Goal: Task Accomplishment & Management: Complete application form

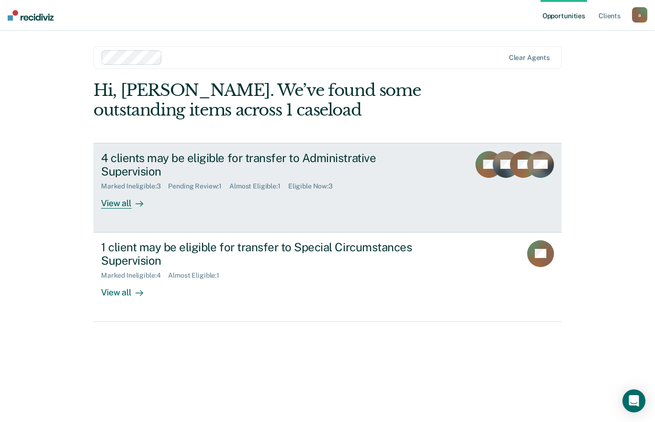
click at [160, 160] on div "4 clients may be eligible for transfer to Administrative Supervision" at bounding box center [269, 165] width 336 height 28
click at [138, 200] on icon at bounding box center [140, 204] width 8 height 8
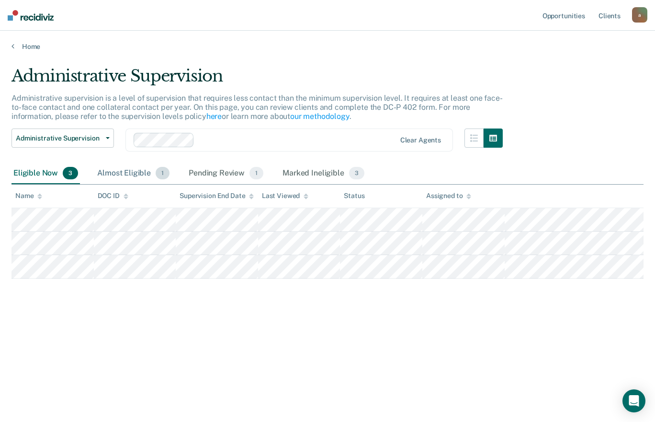
click at [114, 167] on div "Almost Eligible 1" at bounding box center [133, 173] width 76 height 21
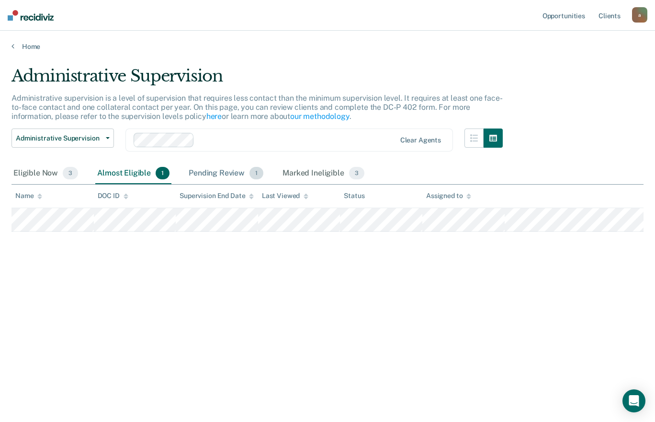
click at [213, 174] on div "Pending Review 1" at bounding box center [226, 173] width 79 height 21
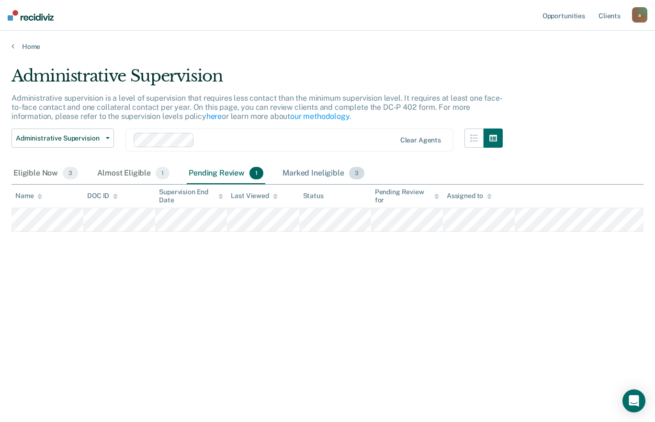
click at [308, 166] on div "Marked Ineligible 3" at bounding box center [324, 173] width 86 height 21
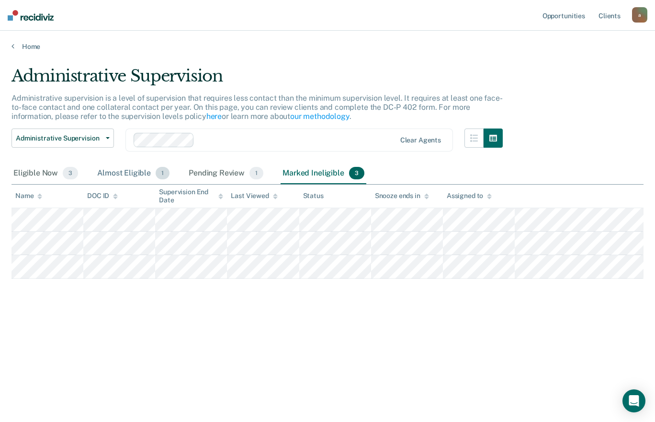
click at [114, 169] on div "Almost Eligible 1" at bounding box center [133, 173] width 76 height 21
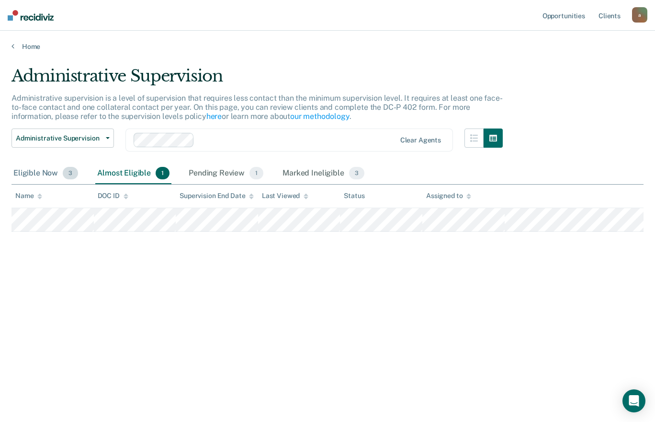
click at [32, 169] on div "Eligible Now 3" at bounding box center [45, 173] width 69 height 21
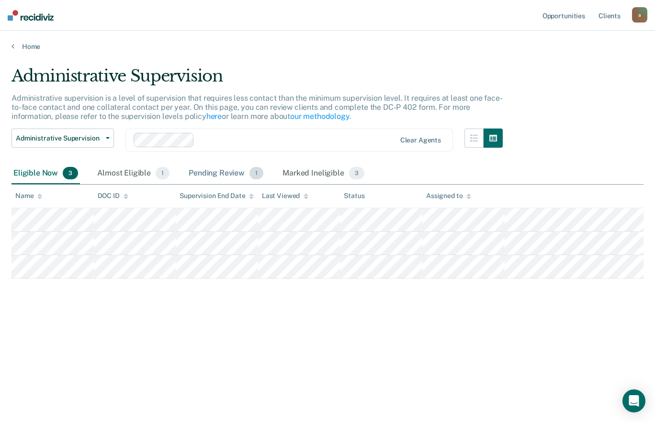
click at [203, 174] on div "Pending Review 1" at bounding box center [226, 173] width 79 height 21
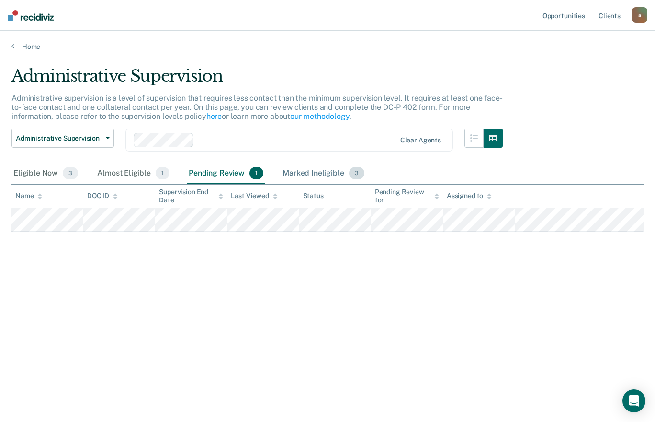
click at [305, 171] on div "Marked Ineligible 3" at bounding box center [324, 173] width 86 height 21
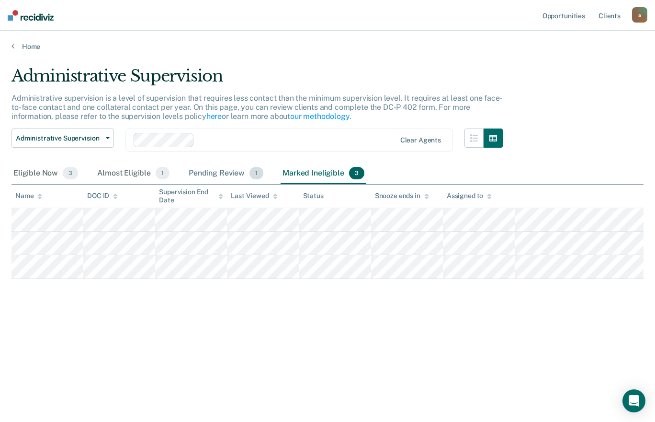
click at [208, 167] on div "Pending Review 1" at bounding box center [226, 173] width 79 height 21
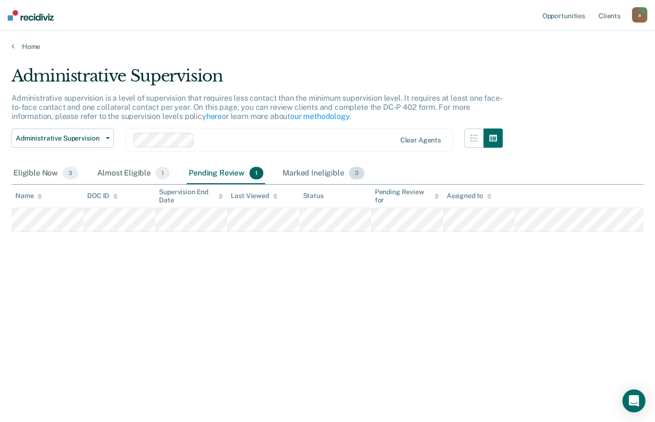
click at [309, 168] on div "Marked Ineligible 3" at bounding box center [324, 173] width 86 height 21
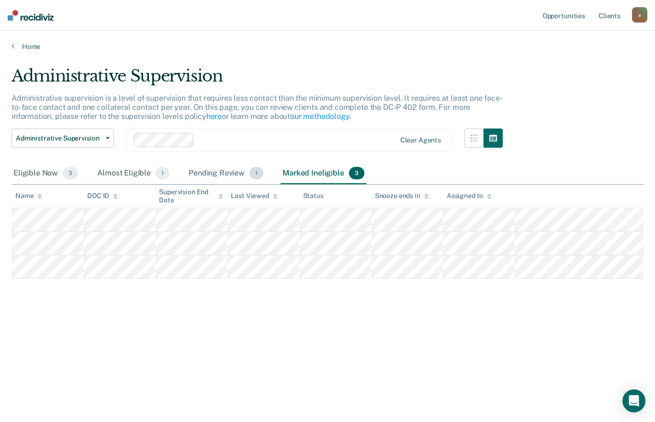
click at [225, 170] on div "Pending Review 1" at bounding box center [226, 173] width 79 height 21
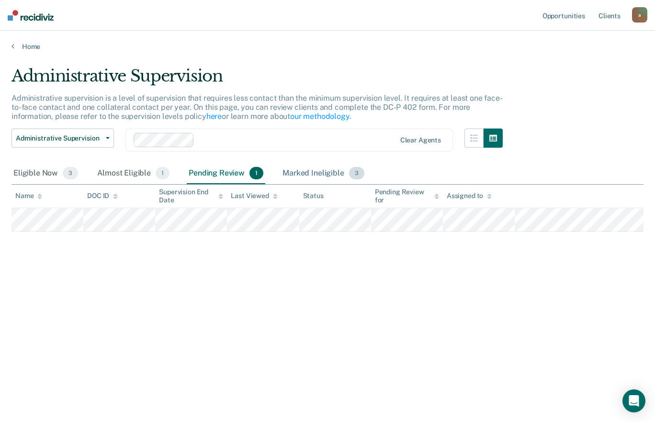
click at [302, 172] on div "Marked Ineligible 3" at bounding box center [324, 173] width 86 height 21
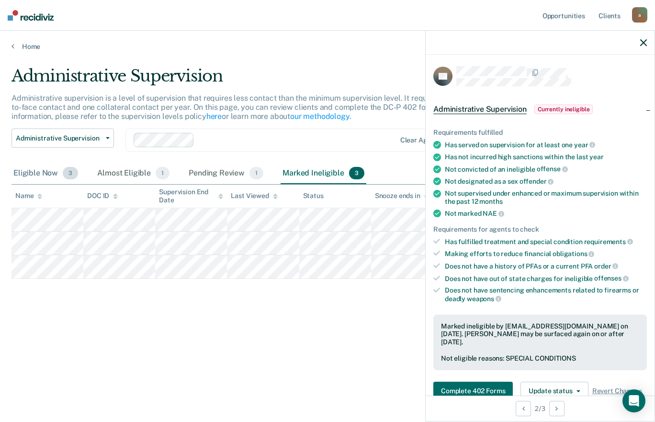
click at [40, 168] on div "Eligible Now 3" at bounding box center [45, 173] width 69 height 21
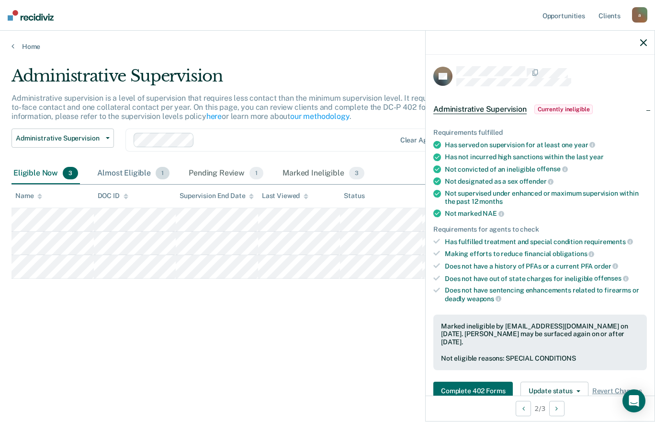
click at [123, 170] on div "Almost Eligible 1" at bounding box center [133, 173] width 76 height 21
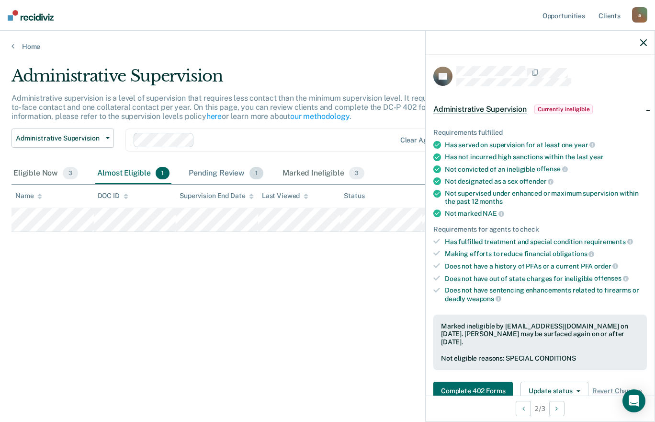
click at [228, 170] on div "Pending Review 1" at bounding box center [226, 173] width 79 height 21
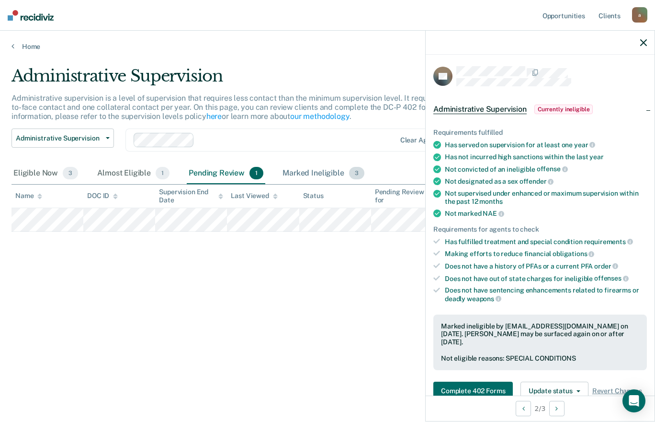
click at [309, 165] on div "Marked Ineligible 3" at bounding box center [324, 173] width 86 height 21
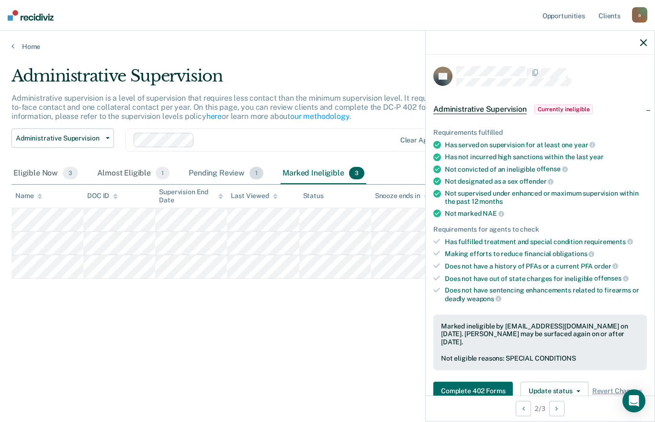
click at [218, 166] on div "Pending Review 1" at bounding box center [226, 173] width 79 height 21
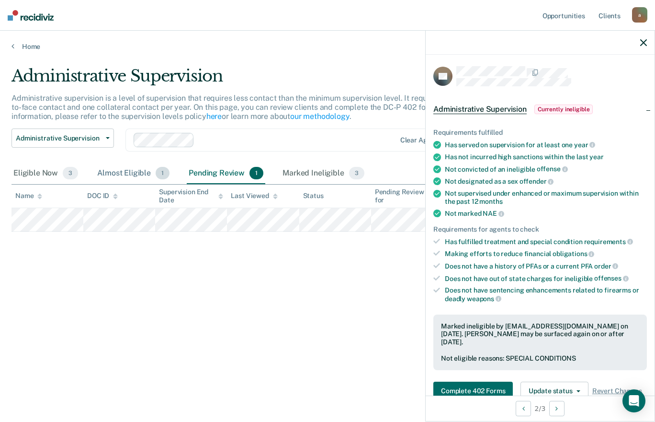
click at [128, 177] on div "Almost Eligible 1" at bounding box center [133, 173] width 76 height 21
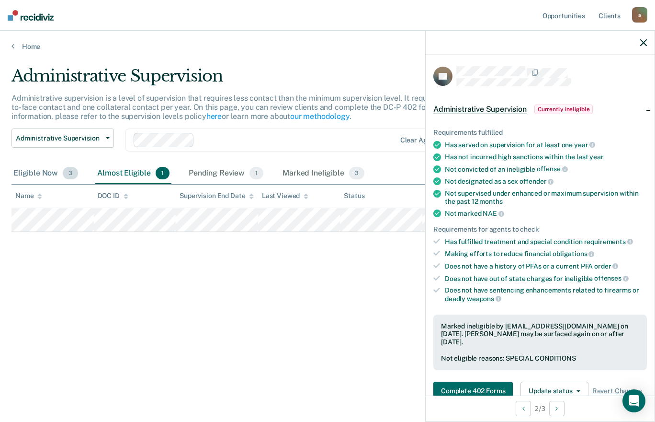
click at [33, 175] on div "Eligible Now 3" at bounding box center [45, 173] width 69 height 21
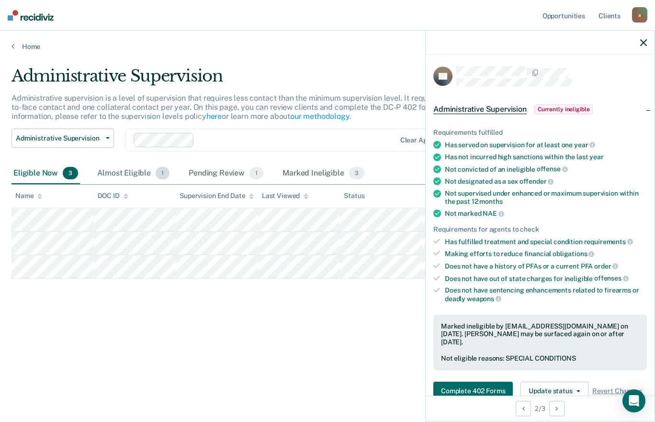
click at [125, 174] on div "Almost Eligible 1" at bounding box center [133, 173] width 76 height 21
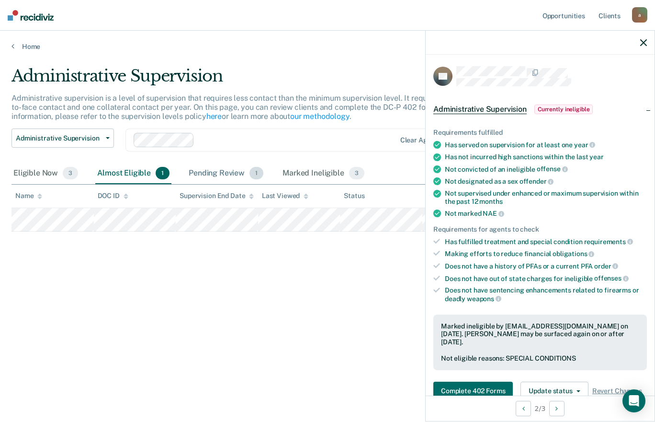
click at [199, 168] on div "Pending Review 1" at bounding box center [226, 173] width 79 height 21
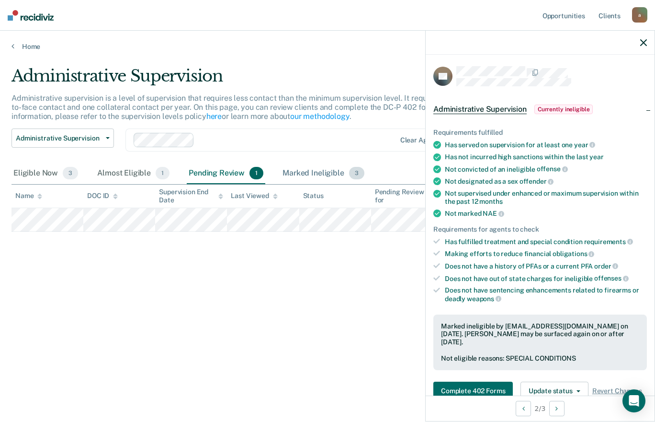
click at [304, 171] on div "Marked Ineligible 3" at bounding box center [324, 173] width 86 height 21
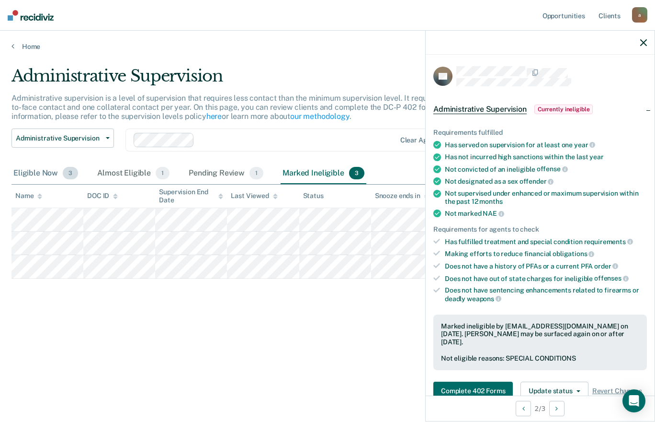
click at [37, 180] on div "Eligible Now 3" at bounding box center [45, 173] width 69 height 21
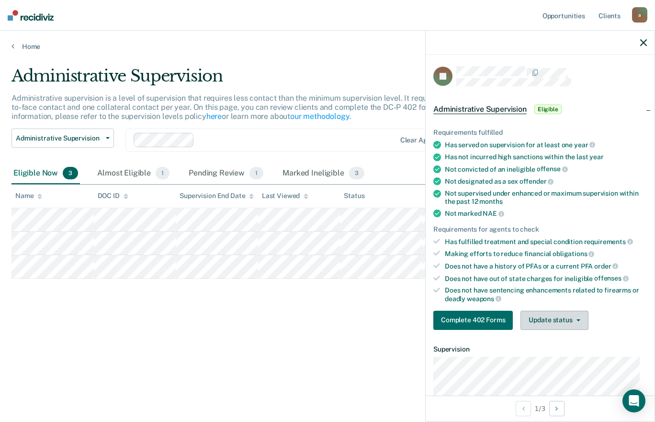
click at [542, 320] on button "Update status" at bounding box center [555, 319] width 68 height 19
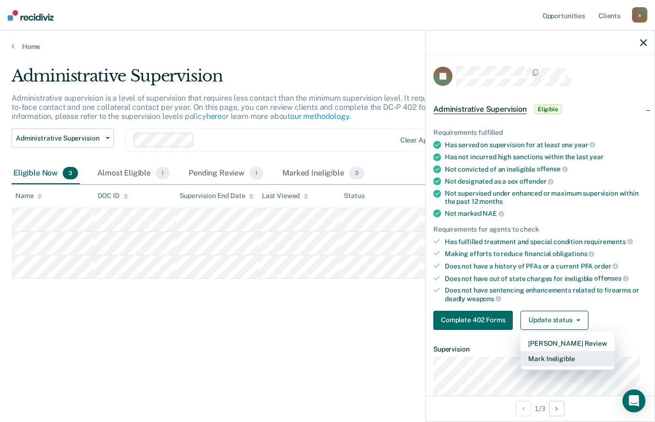
click at [539, 357] on button "Mark Ineligible" at bounding box center [568, 358] width 94 height 15
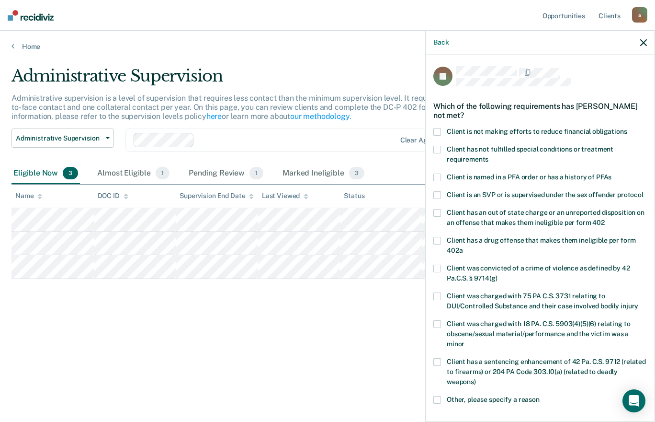
click at [444, 149] on label "Client has not fulfilled special conditions or treatment requirements" at bounding box center [541, 156] width 214 height 20
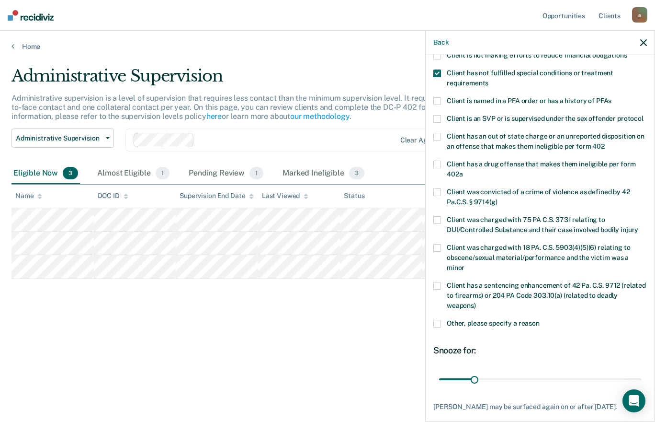
scroll to position [137, 0]
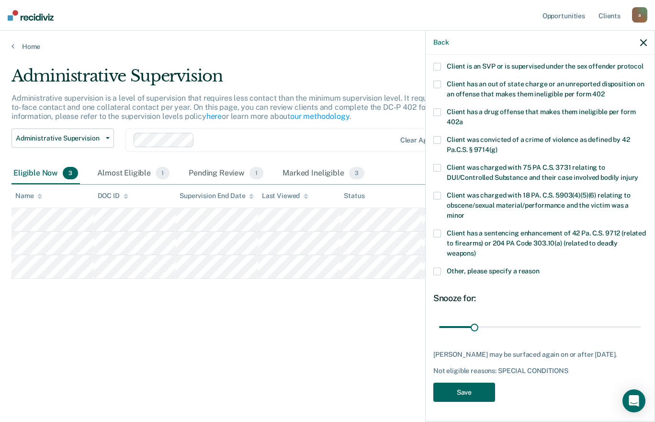
click at [470, 395] on button "Save" at bounding box center [465, 392] width 62 height 20
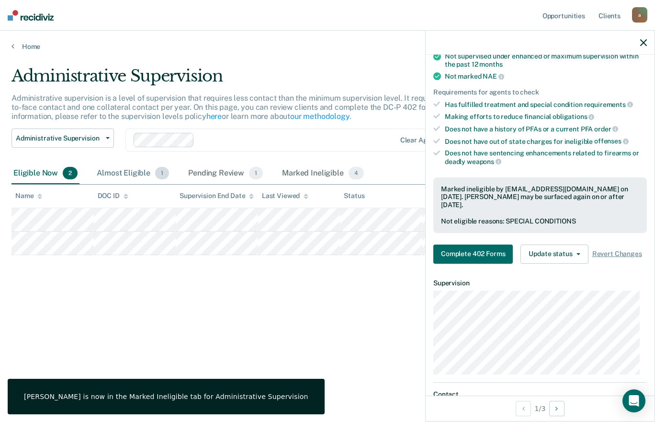
click at [115, 176] on div "Almost Eligible 1" at bounding box center [133, 173] width 76 height 21
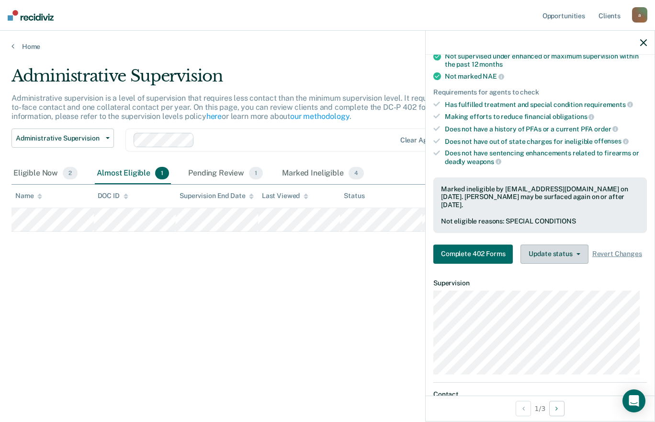
click at [577, 255] on icon "button" at bounding box center [579, 254] width 4 height 2
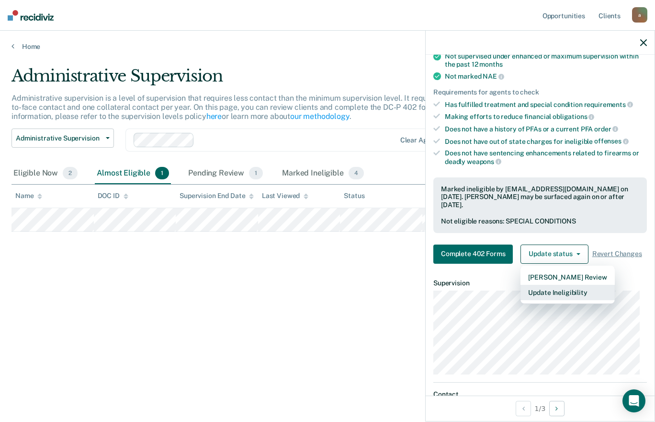
click at [576, 300] on button "Update Ineligibility" at bounding box center [568, 292] width 94 height 15
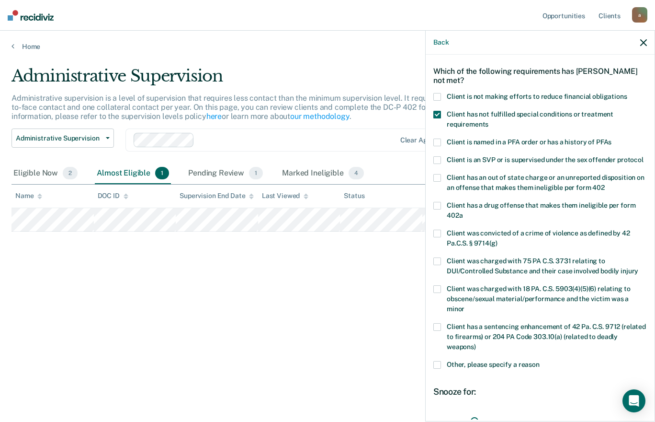
scroll to position [0, 0]
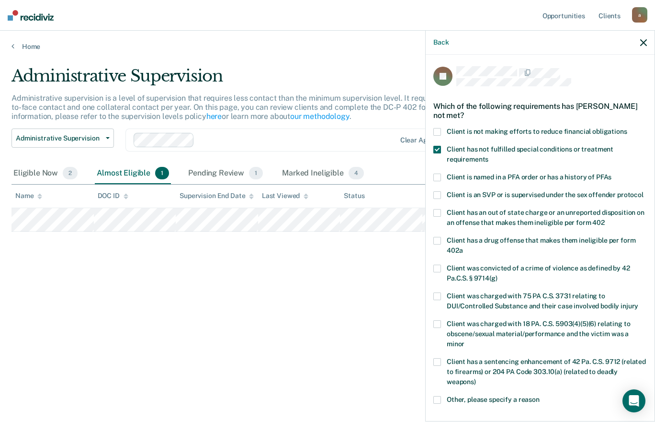
click at [437, 148] on span at bounding box center [438, 150] width 8 height 8
click at [91, 286] on div "Administrative Supervision Administrative supervision is a level of supervision…" at bounding box center [327, 208] width 632 height 284
click at [32, 172] on div "Eligible Now 2" at bounding box center [45, 173] width 68 height 21
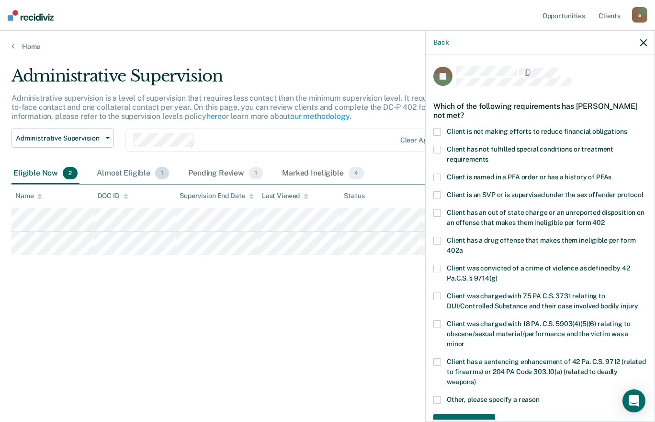
click at [123, 173] on div "Almost Eligible 1" at bounding box center [133, 173] width 76 height 21
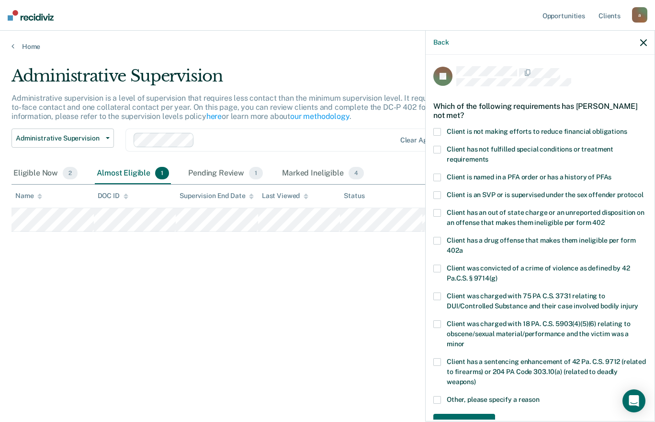
click at [644, 43] on icon "button" at bounding box center [643, 42] width 7 height 7
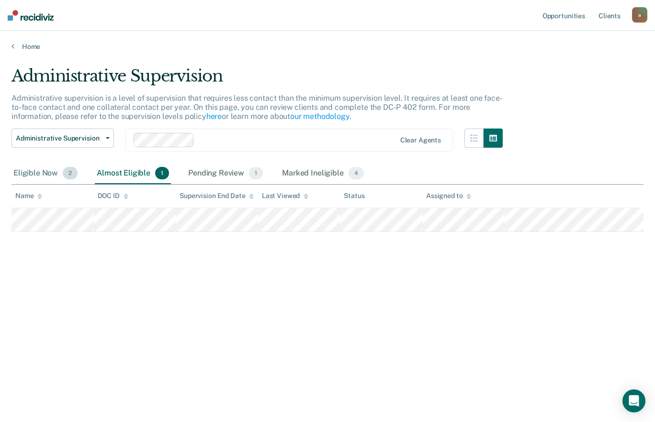
click at [46, 180] on div "Eligible Now 2" at bounding box center [45, 173] width 68 height 21
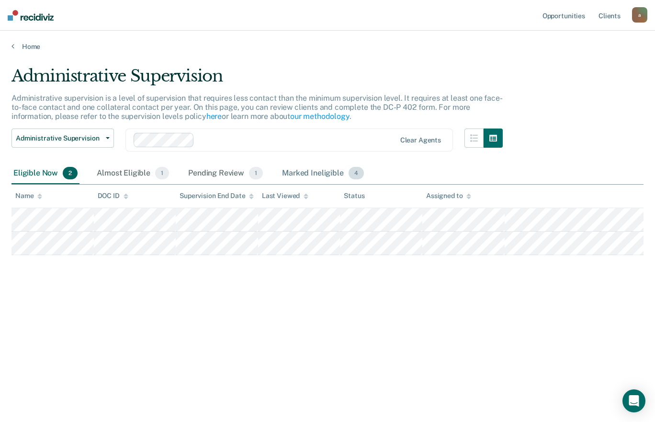
click at [299, 166] on div "Marked Ineligible 4" at bounding box center [323, 173] width 86 height 21
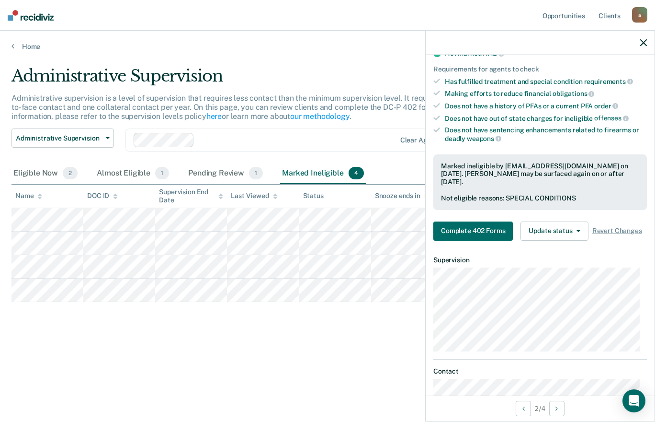
scroll to position [160, 0]
click at [646, 45] on icon "button" at bounding box center [643, 42] width 7 height 7
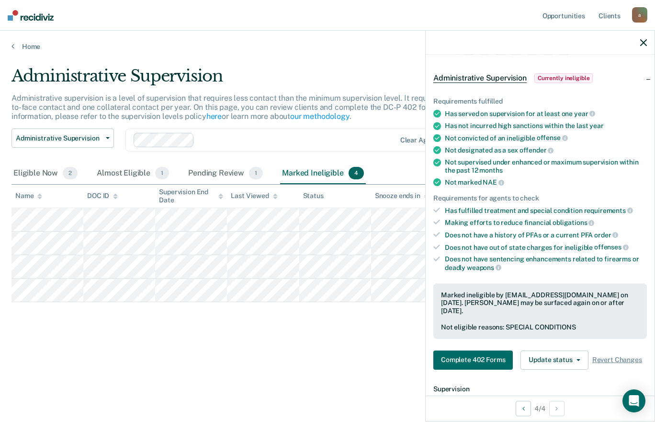
scroll to position [37, 0]
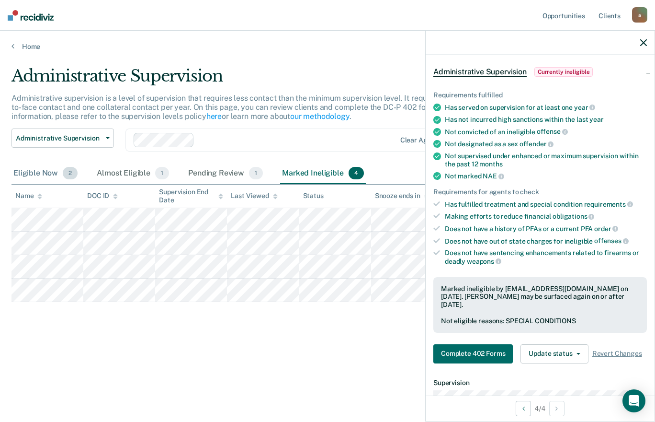
click at [34, 175] on div "Eligible Now 2" at bounding box center [45, 173] width 68 height 21
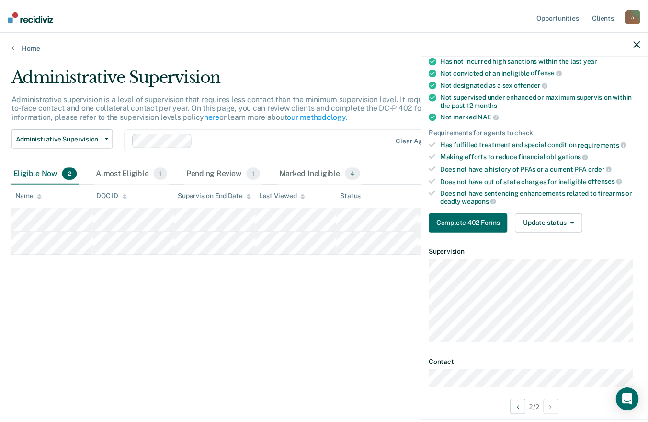
scroll to position [122, 0]
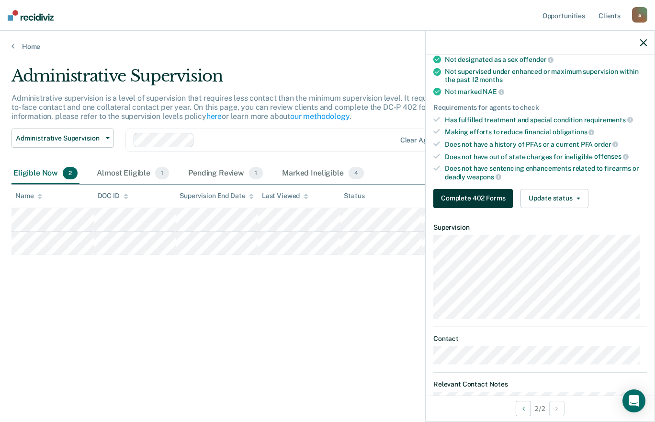
click at [487, 197] on button "Complete 402 Forms" at bounding box center [474, 198] width 80 height 19
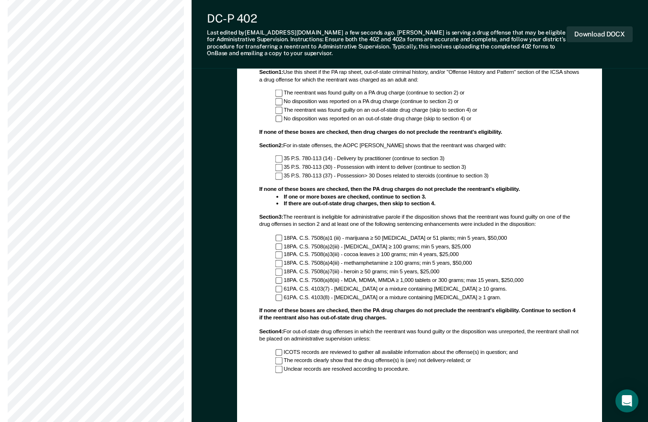
scroll to position [593, 0]
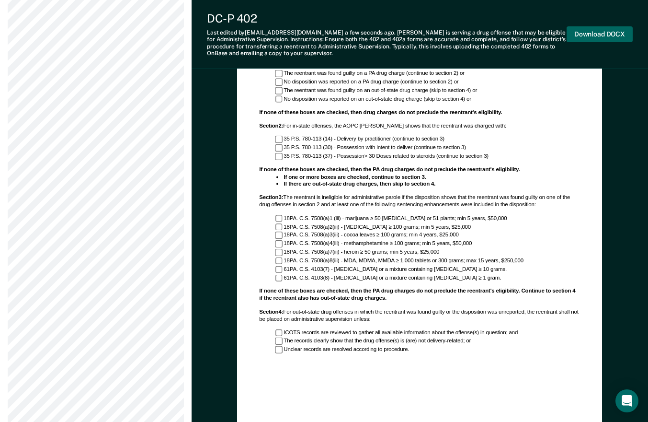
click at [613, 36] on button "Download DOCX" at bounding box center [600, 34] width 66 height 16
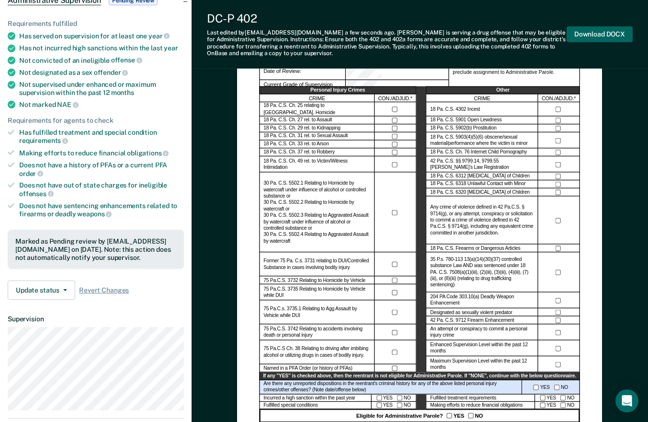
scroll to position [105, 0]
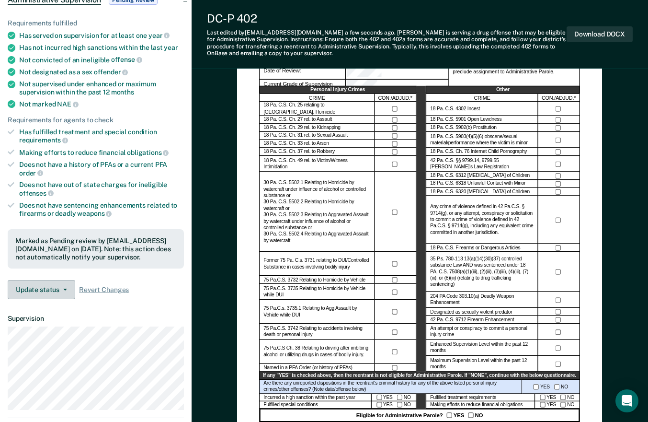
click at [33, 287] on button "Update status" at bounding box center [42, 289] width 68 height 19
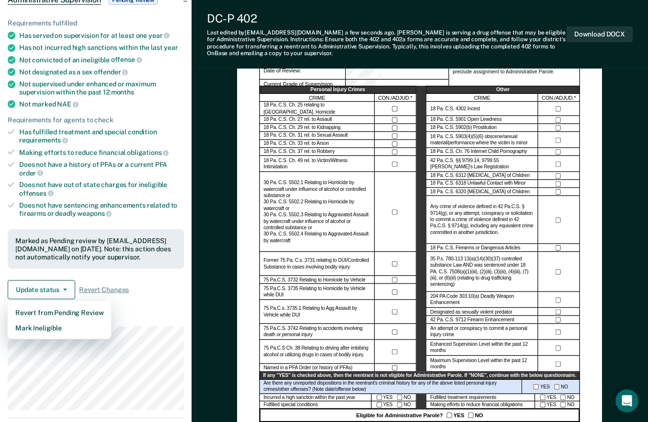
click at [148, 318] on dt "Supervision" at bounding box center [96, 318] width 176 height 8
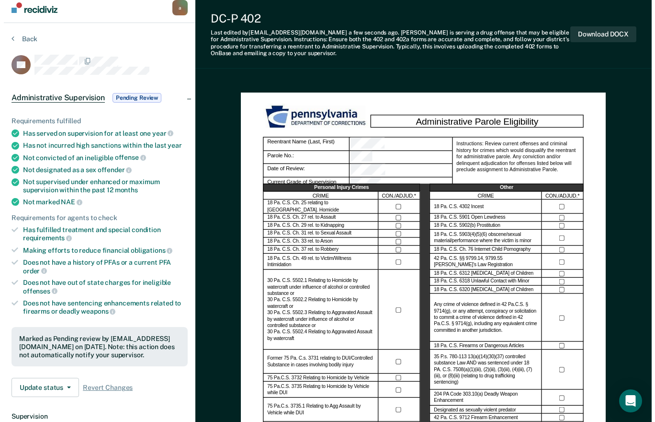
scroll to position [0, 0]
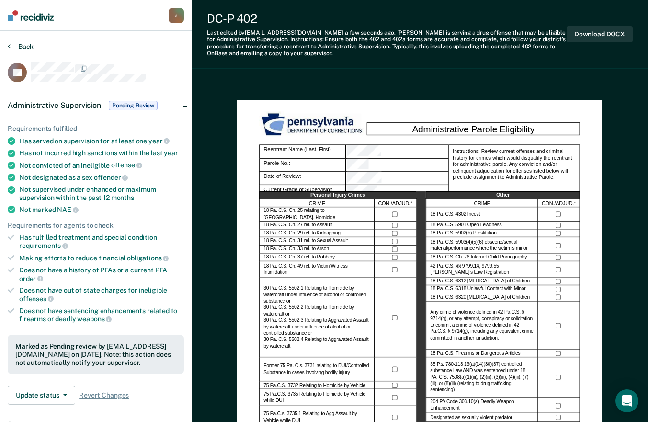
click at [19, 47] on button "Back" at bounding box center [21, 46] width 26 height 9
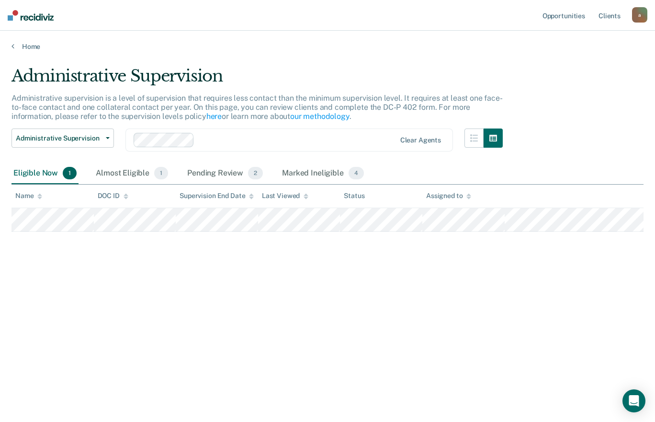
click at [609, 20] on link "Client s" at bounding box center [610, 15] width 26 height 31
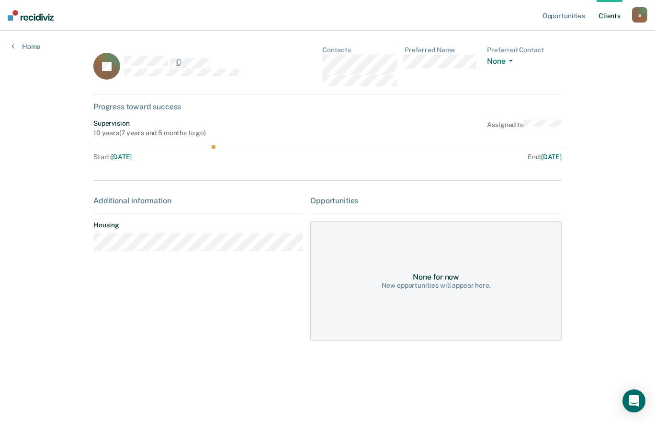
click at [110, 228] on dt "Housing" at bounding box center [197, 225] width 209 height 8
click at [112, 171] on div "JC Contacts Preferred Name Preferred Contact None Call Text Email None Progress…" at bounding box center [327, 199] width 468 height 306
click at [578, 16] on link "Opportunities" at bounding box center [564, 15] width 46 height 31
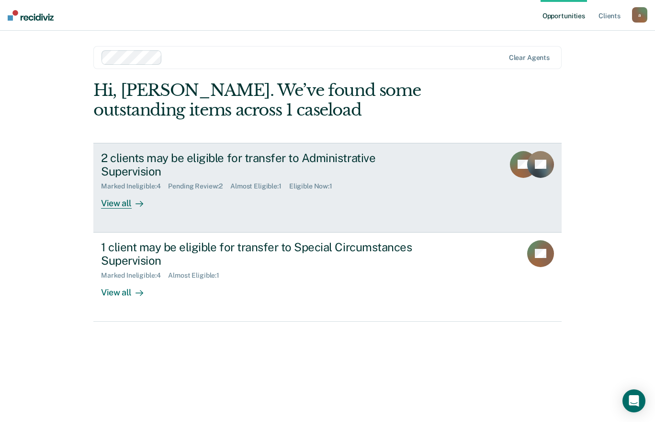
click at [124, 159] on div "2 clients may be eligible for transfer to Administrative Supervision" at bounding box center [269, 165] width 336 height 28
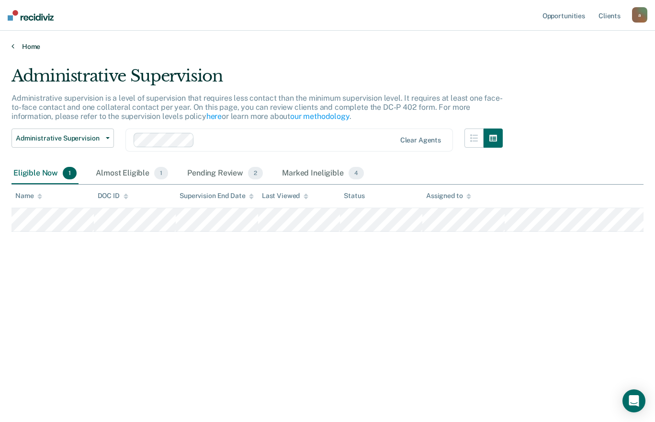
click at [20, 45] on link "Home" at bounding box center [327, 46] width 632 height 9
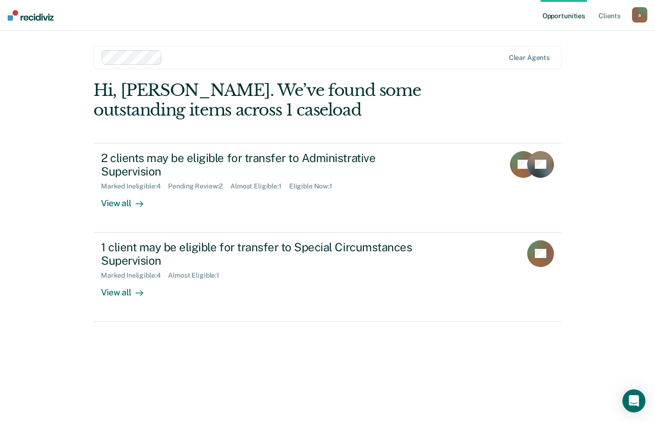
click at [118, 282] on div "View all" at bounding box center [128, 288] width 54 height 19
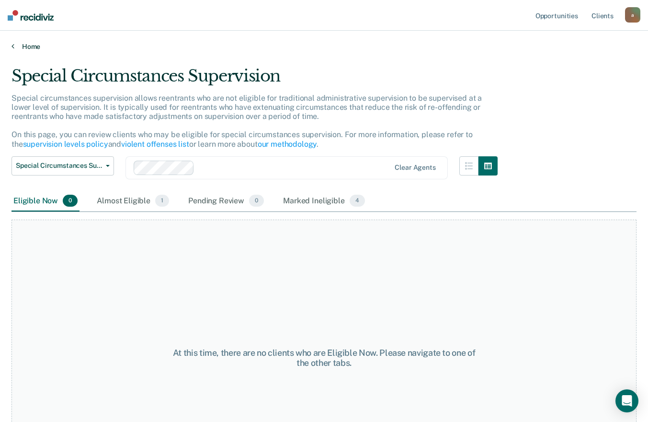
click at [20, 44] on link "Home" at bounding box center [323, 46] width 625 height 9
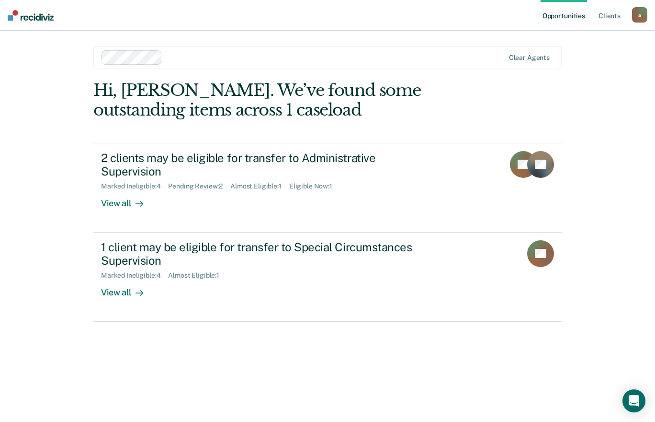
click at [122, 279] on div "View all" at bounding box center [128, 288] width 54 height 19
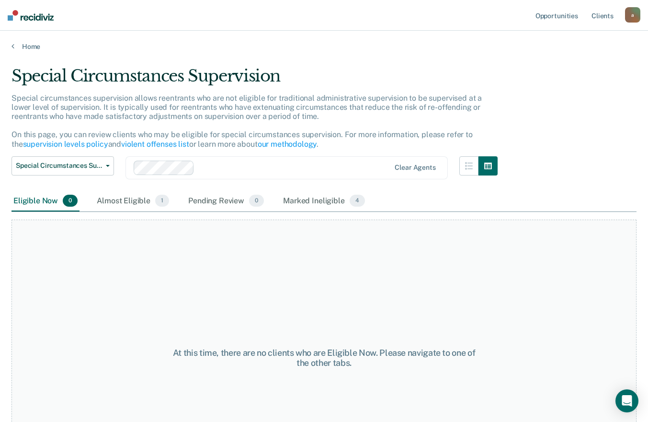
click at [113, 190] on div "Special Circumstances Supervision Administrative Supervision Special Circumstan…" at bounding box center [62, 173] width 103 height 34
click at [123, 201] on div "Almost Eligible 1" at bounding box center [133, 201] width 76 height 21
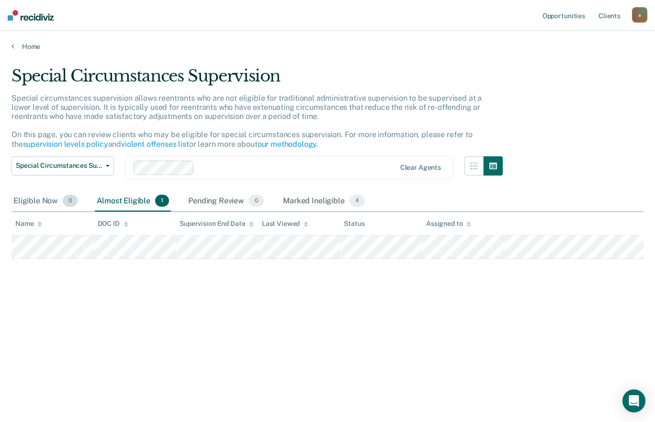
click at [41, 196] on div "Eligible Now 0" at bounding box center [45, 201] width 68 height 21
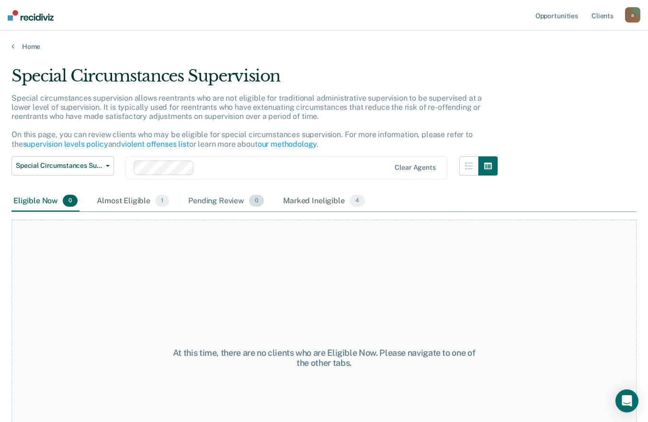
click at [224, 198] on div "Pending Review 0" at bounding box center [226, 201] width 80 height 21
click at [301, 203] on div "Marked Ineligible 4" at bounding box center [324, 201] width 86 height 21
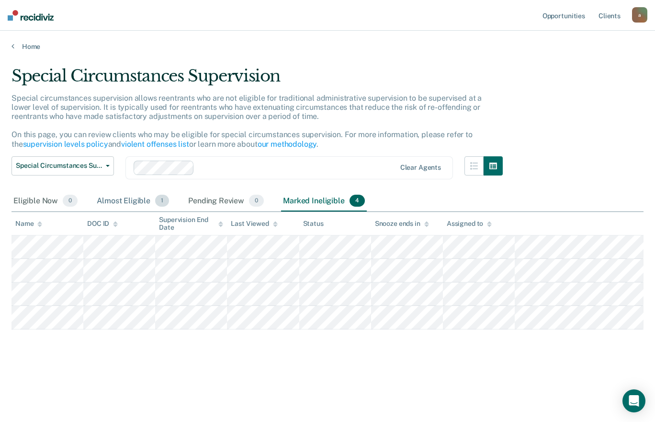
click at [117, 201] on div "Almost Eligible 1" at bounding box center [133, 201] width 76 height 21
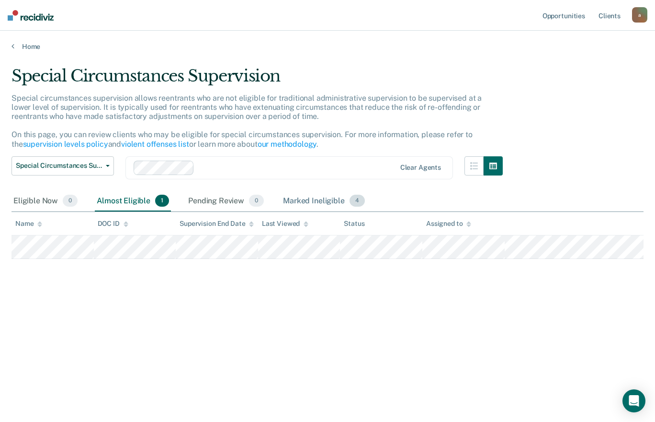
click at [305, 198] on div "Marked Ineligible 4" at bounding box center [324, 201] width 86 height 21
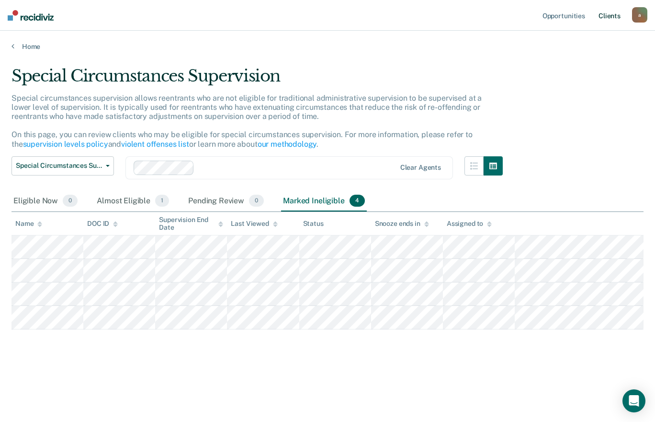
click at [614, 16] on link "Client s" at bounding box center [610, 15] width 26 height 31
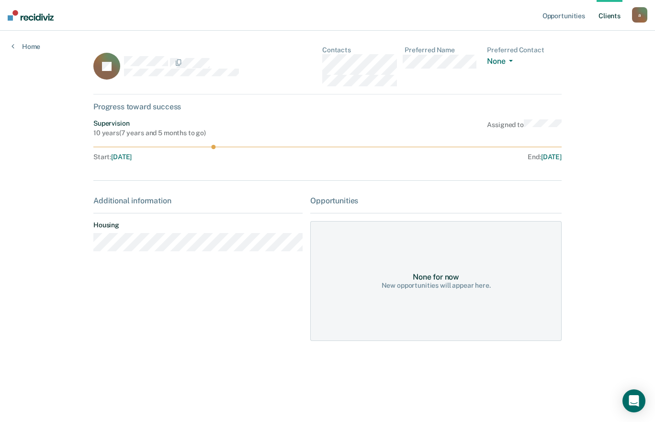
click at [255, 212] on div "Additional information Housing" at bounding box center [197, 227] width 209 height 63
click at [263, 226] on dt "Housing" at bounding box center [197, 225] width 209 height 8
click at [286, 267] on div "Additional information Housing" at bounding box center [197, 268] width 209 height 145
click at [509, 61] on icon "button" at bounding box center [511, 61] width 4 height 2
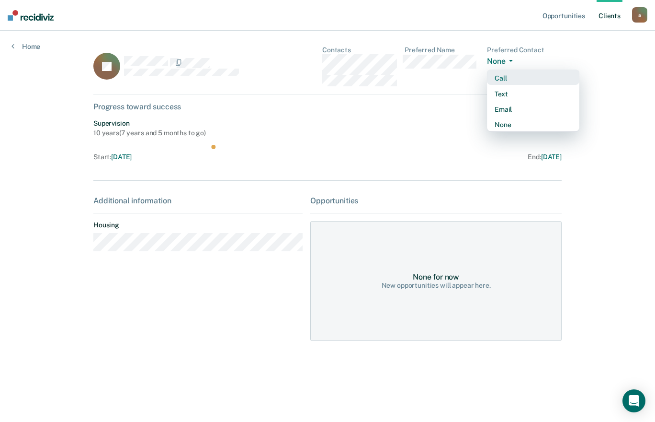
click at [449, 113] on div "JC Contacts Preferred Name Preferred Contact None Call Text Email None Progress…" at bounding box center [327, 199] width 468 height 306
